Goal: Information Seeking & Learning: Understand process/instructions

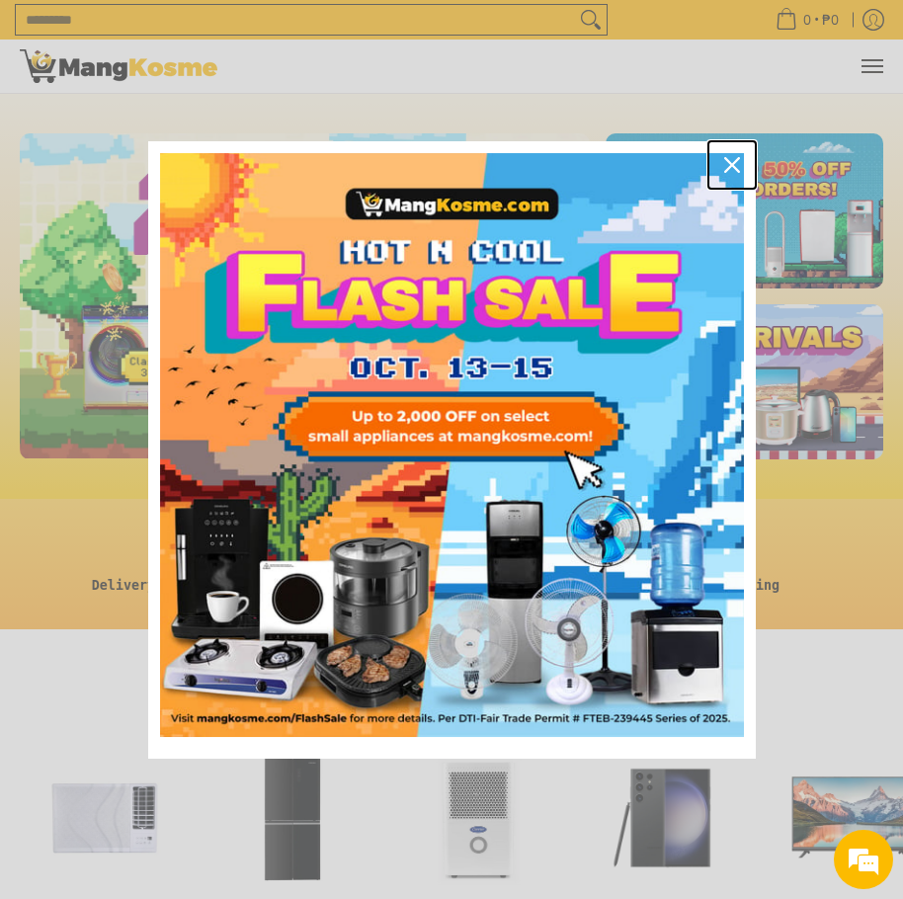
click at [727, 157] on icon "close icon" at bounding box center [732, 165] width 16 height 16
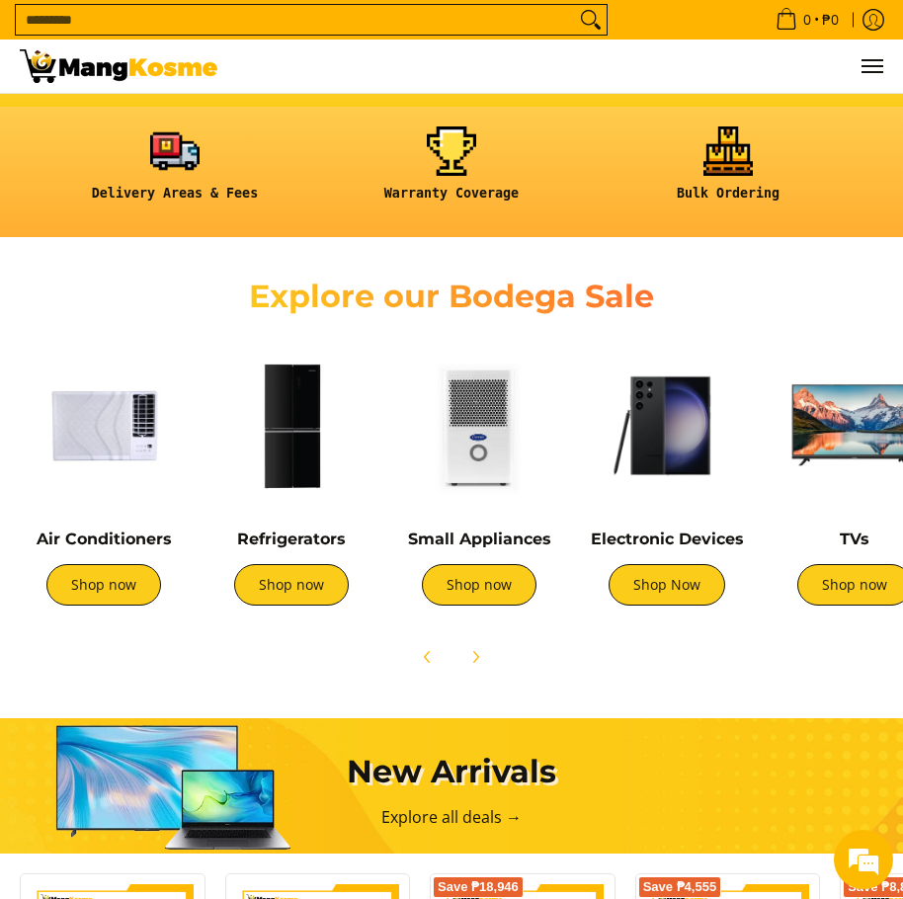
scroll to position [407, 0]
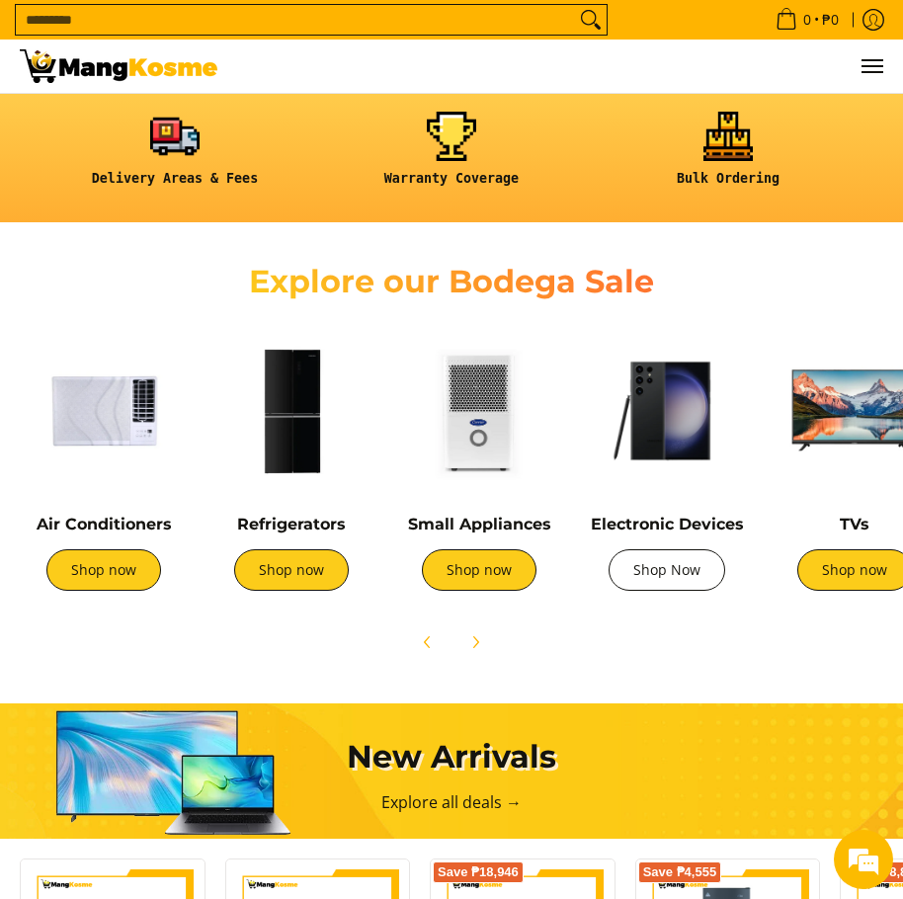
click at [681, 576] on link "Shop Now" at bounding box center [667, 571] width 117 height 42
click at [156, 130] on link at bounding box center [174, 157] width 257 height 91
